Goal: Transaction & Acquisition: Purchase product/service

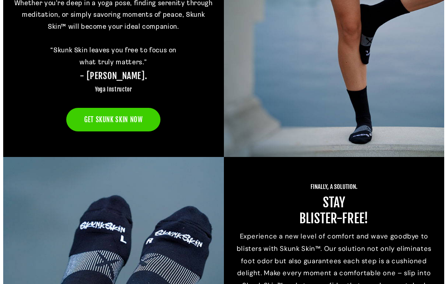
scroll to position [2206, 0]
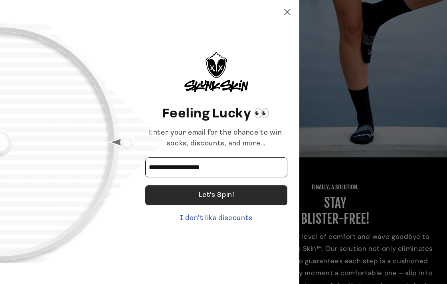
type input "**********"
click at [204, 196] on div "Let's Spin!" at bounding box center [217, 195] width 36 height 20
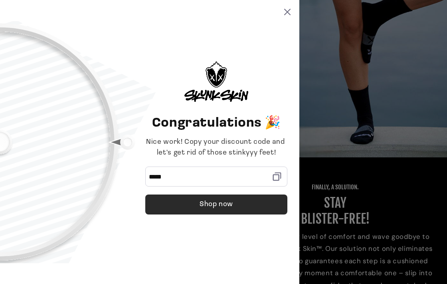
click at [216, 201] on div "Shop now" at bounding box center [217, 204] width 34 height 20
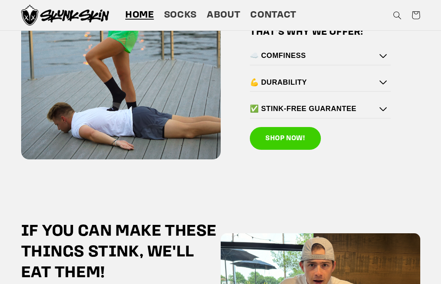
scroll to position [1191, 0]
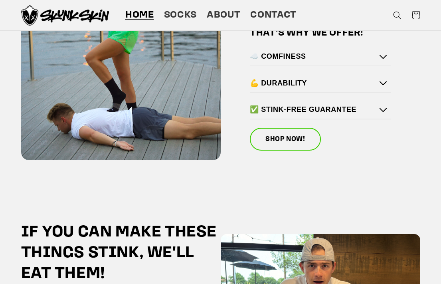
click at [269, 132] on link "SHOP NOW!" at bounding box center [285, 139] width 71 height 23
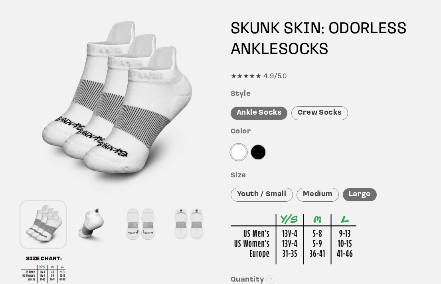
scroll to position [75, 0]
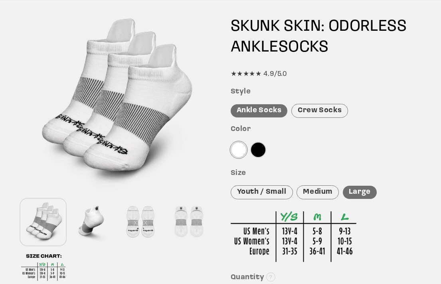
click at [275, 111] on div "Ankle Socks" at bounding box center [259, 110] width 57 height 13
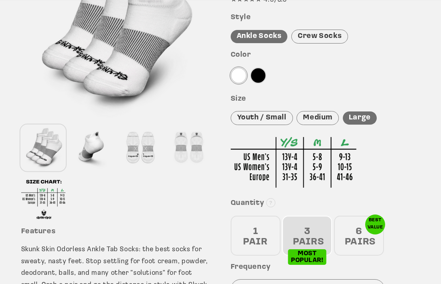
scroll to position [149, 0]
click at [317, 155] on img at bounding box center [294, 162] width 126 height 51
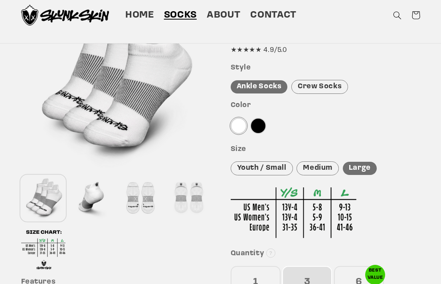
scroll to position [90, 0]
